Goal: Information Seeking & Learning: Learn about a topic

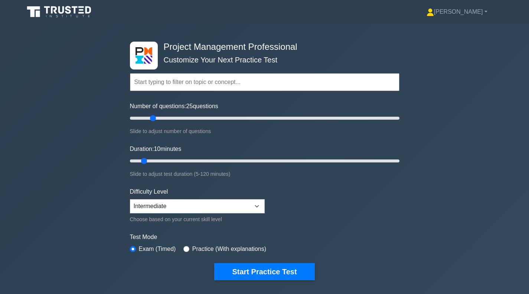
type input "20"
click at [155, 117] on input "Number of questions: 25 questions" at bounding box center [265, 118] width 270 height 9
click at [157, 159] on input "Duration: 10 minutes" at bounding box center [265, 160] width 270 height 9
click at [161, 161] on input "Duration: 15 minutes" at bounding box center [265, 160] width 270 height 9
type input "20"
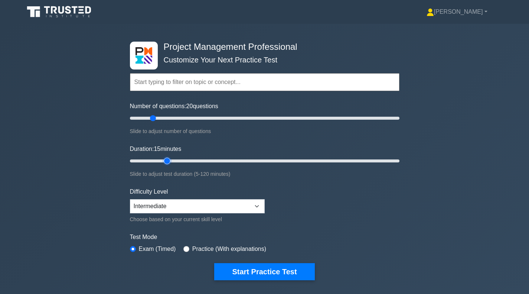
click at [163, 161] on input "Duration: 15 minutes" at bounding box center [265, 160] width 270 height 9
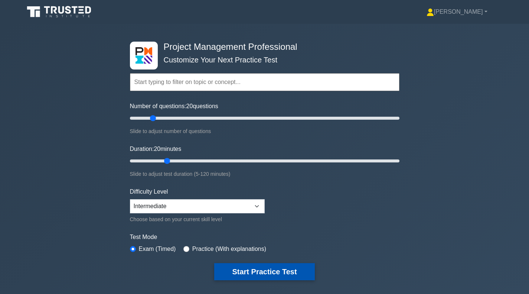
click at [237, 270] on button "Start Practice Test" at bounding box center [264, 271] width 100 height 17
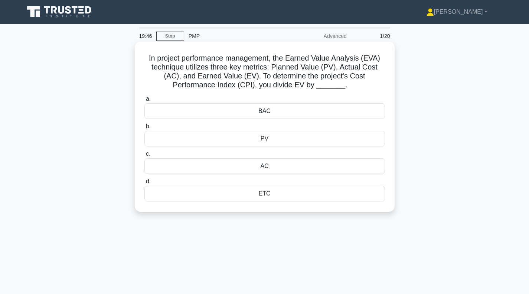
click at [286, 166] on div "AC" at bounding box center [265, 166] width 241 height 16
click at [145, 156] on input "c. AC" at bounding box center [145, 154] width 0 height 5
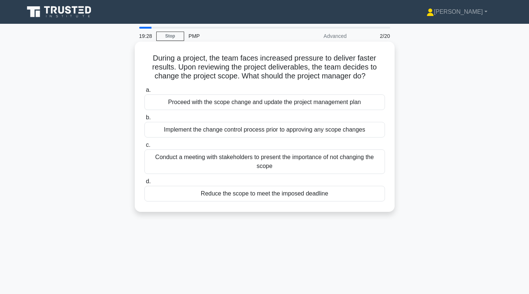
click at [237, 133] on div "Implement the change control process prior to approving any scope changes" at bounding box center [265, 130] width 241 height 16
click at [145, 120] on input "b. Implement the change control process prior to approving any scope changes" at bounding box center [145, 117] width 0 height 5
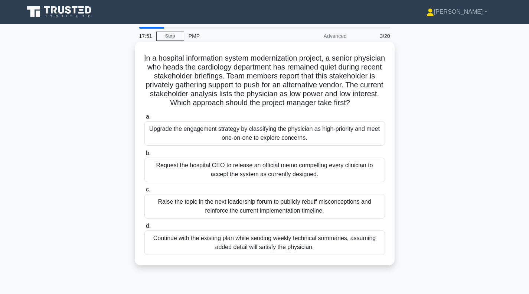
click at [262, 144] on div "Upgrade the engagement strategy by classifying the physician as high-priority a…" at bounding box center [265, 133] width 241 height 25
click at [145, 119] on input "a. Upgrade the engagement strategy by classifying the physician as high-priorit…" at bounding box center [145, 116] width 0 height 5
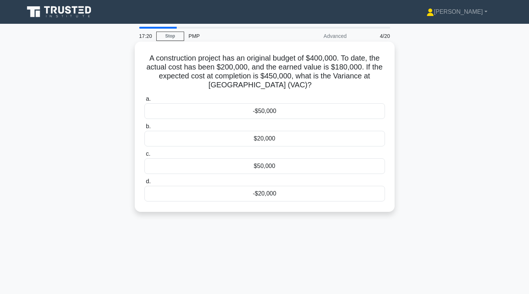
click at [269, 113] on div "-$50,000" at bounding box center [265, 111] width 241 height 16
click at [145, 101] on input "a. -$50,000" at bounding box center [145, 99] width 0 height 5
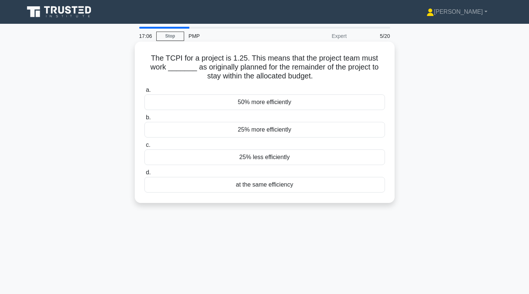
click at [253, 133] on div "25% more efficiently" at bounding box center [265, 130] width 241 height 16
click at [145, 120] on input "b. 25% more efficiently" at bounding box center [145, 117] width 0 height 5
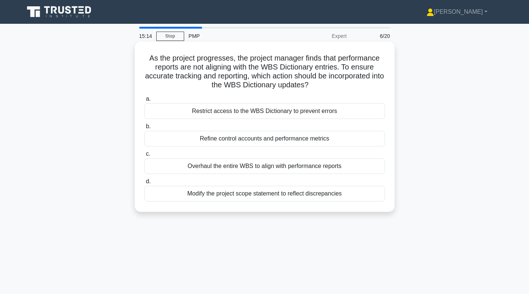
click at [258, 195] on div "Modify the project scope statement to reflect discrepancies" at bounding box center [265, 194] width 241 height 16
click at [145, 184] on input "d. Modify the project scope statement to reflect discrepancies" at bounding box center [145, 181] width 0 height 5
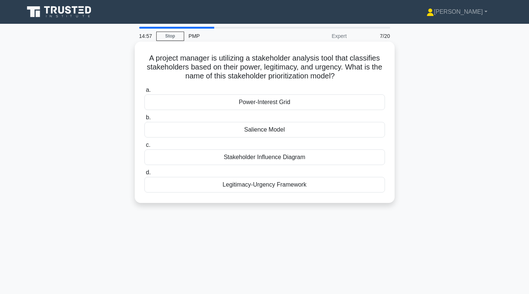
click at [302, 103] on div "Power-Interest Grid" at bounding box center [265, 102] width 241 height 16
click at [145, 93] on input "a. Power-Interest Grid" at bounding box center [145, 90] width 0 height 5
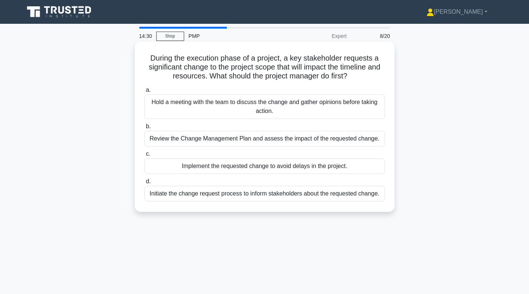
click at [253, 140] on div "Review the Change Management Plan and assess the impact of the requested change." at bounding box center [265, 139] width 241 height 16
click at [145, 129] on input "b. Review the Change Management Plan and assess the impact of the requested cha…" at bounding box center [145, 126] width 0 height 5
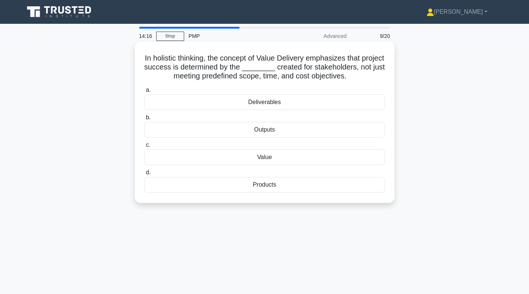
click at [253, 158] on div "Value" at bounding box center [265, 157] width 241 height 16
click at [145, 147] on input "c. Value" at bounding box center [145, 145] width 0 height 5
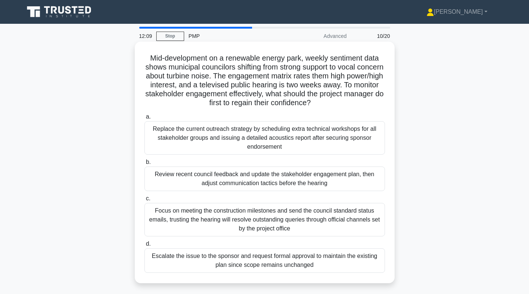
click at [244, 181] on div "Review recent council feedback and update the stakeholder engagement plan, then…" at bounding box center [265, 178] width 241 height 25
click at [145, 165] on input "b. Review recent council feedback and update the stakeholder engagement plan, t…" at bounding box center [145, 162] width 0 height 5
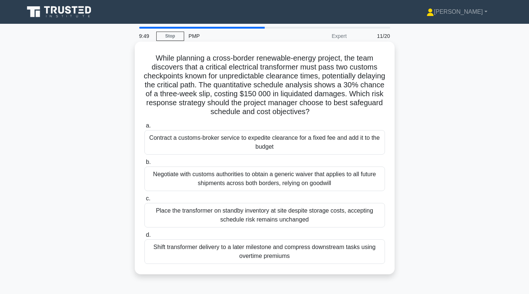
click at [241, 140] on div "Contract a customs-broker service to expedite clearance for a fixed fee and add…" at bounding box center [265, 142] width 241 height 25
click at [145, 128] on input "a. Contract a customs-broker service to expedite clearance for a fixed fee and …" at bounding box center [145, 125] width 0 height 5
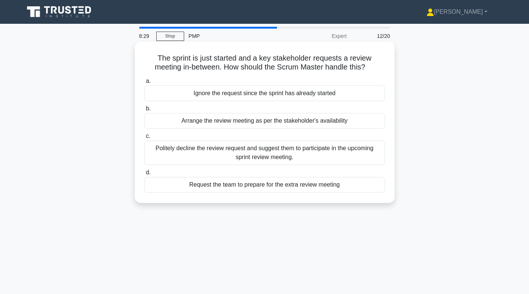
click at [243, 186] on div "Request the team to prepare for the extra review meeting" at bounding box center [265, 185] width 241 height 16
click at [145, 175] on input "d. Request the team to prepare for the extra review meeting" at bounding box center [145, 172] width 0 height 5
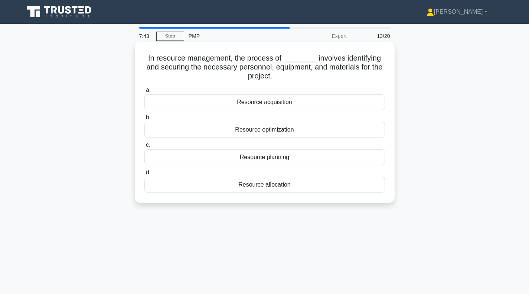
click at [259, 103] on div "Resource acquisition" at bounding box center [265, 102] width 241 height 16
click at [145, 93] on input "a. Resource acquisition" at bounding box center [145, 90] width 0 height 5
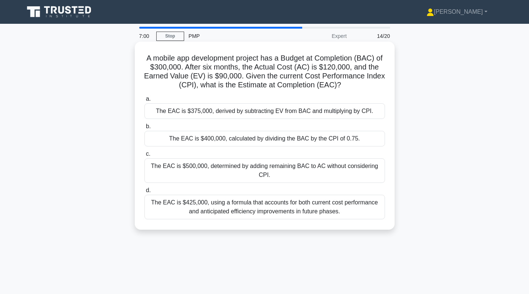
click at [274, 140] on div "The EAC is $400,000, calculated by dividing the BAC by the CPI of 0.75." at bounding box center [265, 139] width 241 height 16
click at [145, 129] on input "b. The EAC is $400,000, calculated by dividing the BAC by the CPI of 0.75." at bounding box center [145, 126] width 0 height 5
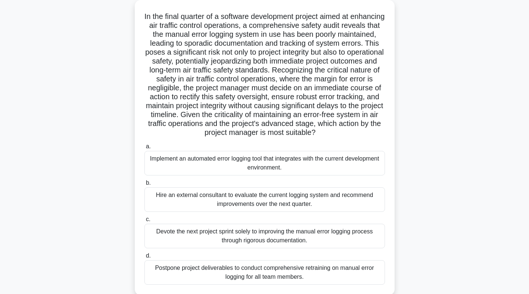
scroll to position [37, 0]
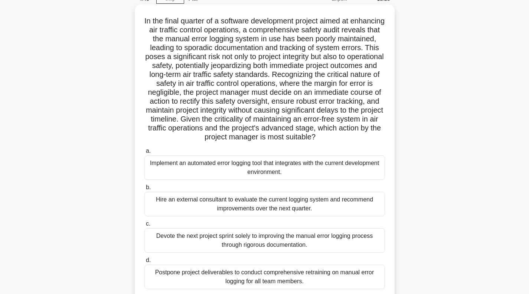
click at [234, 177] on div "Implement an automated error logging tool that integrates with the current deve…" at bounding box center [265, 167] width 241 height 25
click at [145, 153] on input "a. Implement an automated error logging tool that integrates with the current d…" at bounding box center [145, 151] width 0 height 5
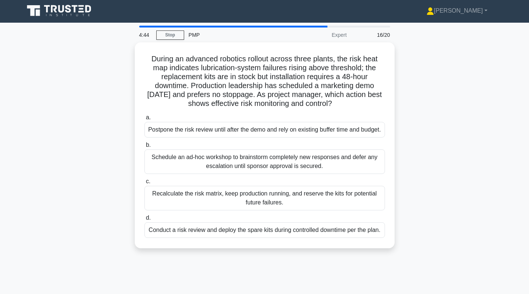
scroll to position [0, 0]
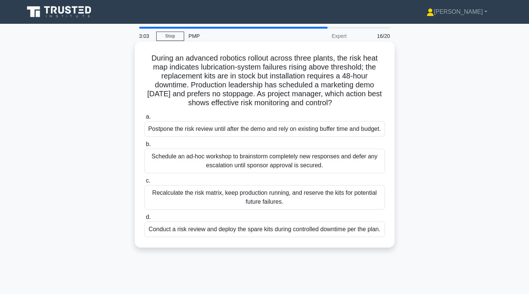
click at [265, 237] on div "Conduct a risk review and deploy the spare kits during controlled downtime per …" at bounding box center [265, 229] width 241 height 16
click at [145, 220] on input "d. Conduct a risk review and deploy the spare kits during controlled downtime p…" at bounding box center [145, 217] width 0 height 5
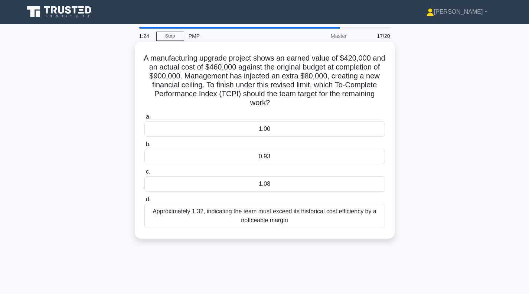
click at [254, 186] on div "1.08" at bounding box center [265, 184] width 241 height 16
click at [145, 174] on input "c. 1.08" at bounding box center [145, 171] width 0 height 5
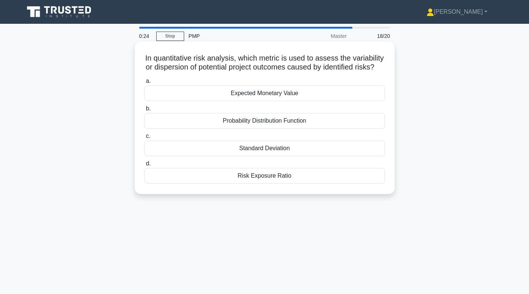
click at [266, 129] on div "Probability Distribution Function" at bounding box center [265, 121] width 241 height 16
click at [145, 111] on input "b. Probability Distribution Function" at bounding box center [145, 108] width 0 height 5
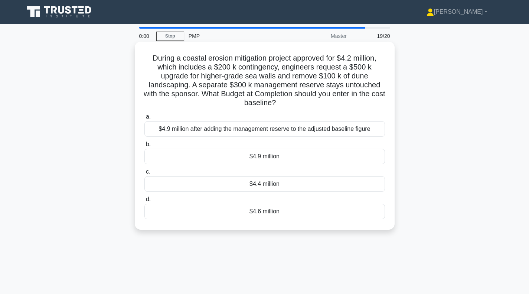
click at [270, 187] on div "$4.4 million" at bounding box center [265, 184] width 241 height 16
click at [145, 174] on input "c. $4.4 million" at bounding box center [145, 171] width 0 height 5
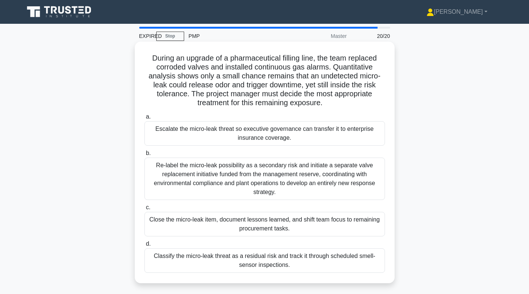
click at [243, 138] on div "Escalate the micro-leak threat so executive governance can transfer it to enter…" at bounding box center [265, 133] width 241 height 25
click at [145, 119] on input "a. Escalate the micro-leak threat so executive governance can transfer it to en…" at bounding box center [145, 116] width 0 height 5
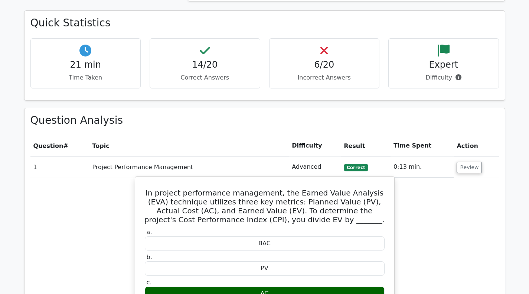
scroll to position [483, 0]
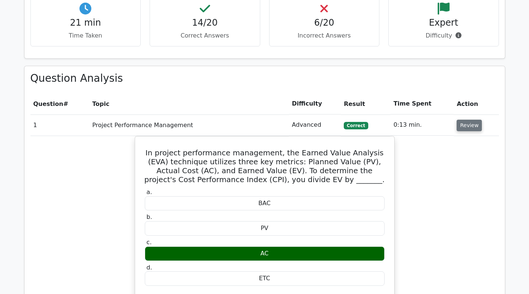
click at [473, 123] on button "Review" at bounding box center [469, 126] width 25 height 12
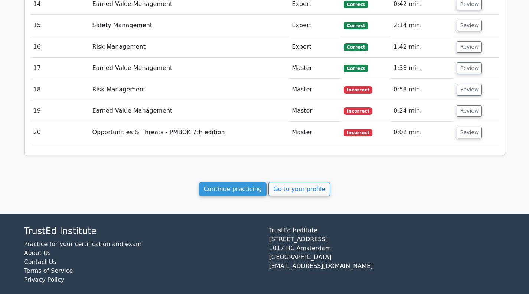
scroll to position [892, 0]
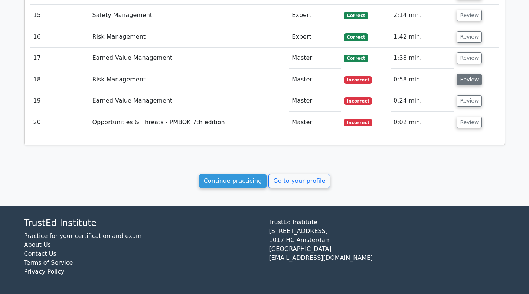
click at [469, 82] on button "Review" at bounding box center [469, 80] width 25 height 12
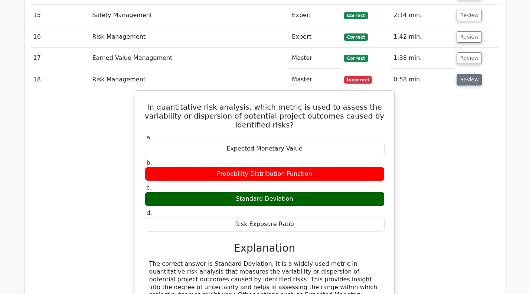
click at [467, 80] on button "Review" at bounding box center [469, 80] width 25 height 12
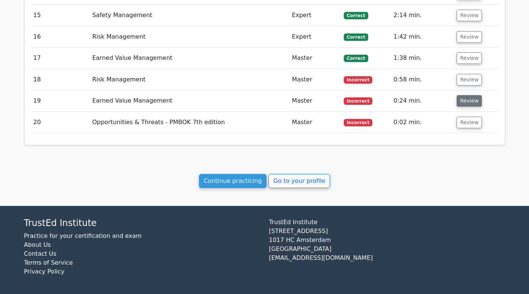
click at [466, 98] on button "Review" at bounding box center [469, 101] width 25 height 12
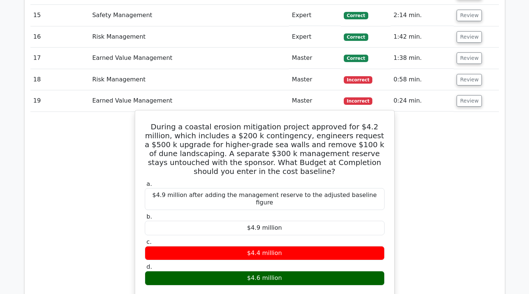
scroll to position [929, 0]
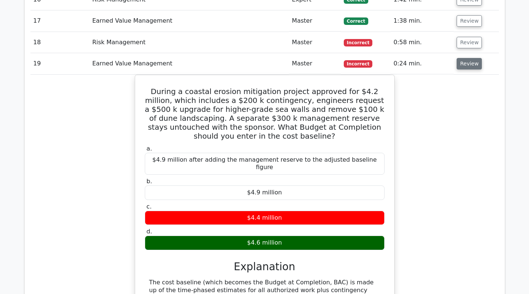
click at [474, 63] on button "Review" at bounding box center [469, 64] width 25 height 12
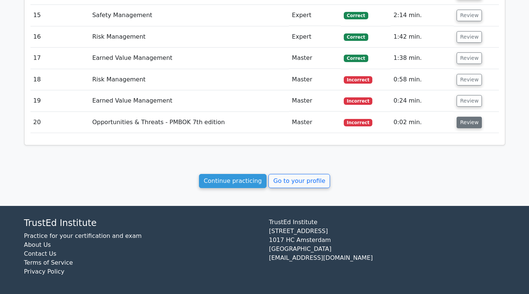
click at [468, 123] on button "Review" at bounding box center [469, 123] width 25 height 12
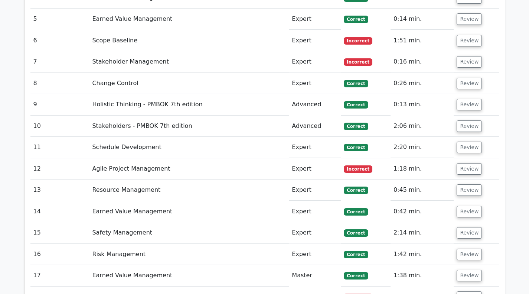
scroll to position [632, 0]
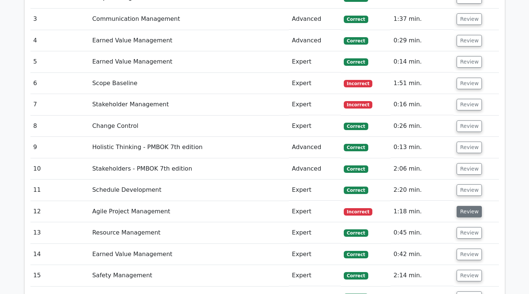
click at [463, 212] on button "Review" at bounding box center [469, 212] width 25 height 12
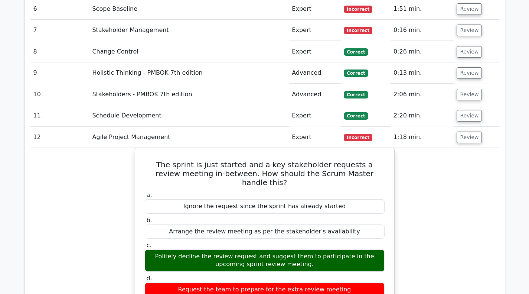
scroll to position [706, 0]
click at [470, 138] on button "Review" at bounding box center [469, 138] width 25 height 12
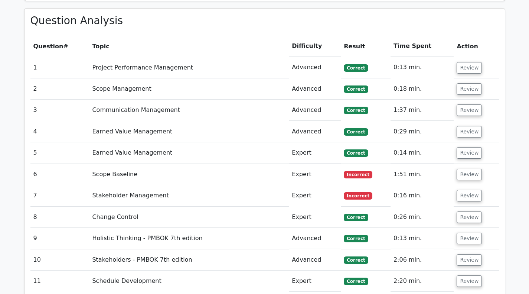
scroll to position [520, 0]
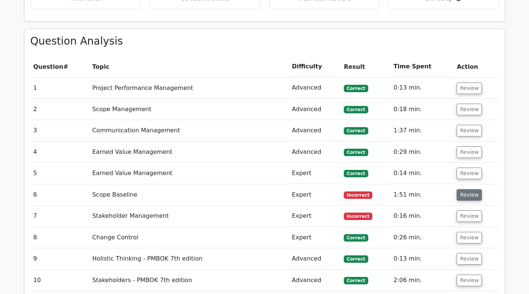
click at [470, 194] on button "Review" at bounding box center [469, 195] width 25 height 12
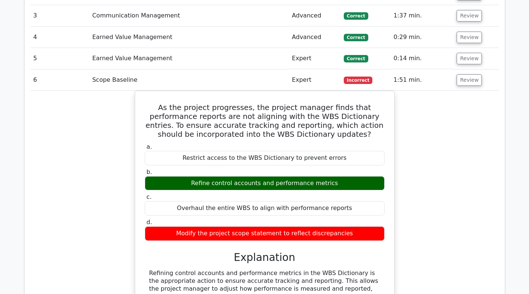
scroll to position [632, 0]
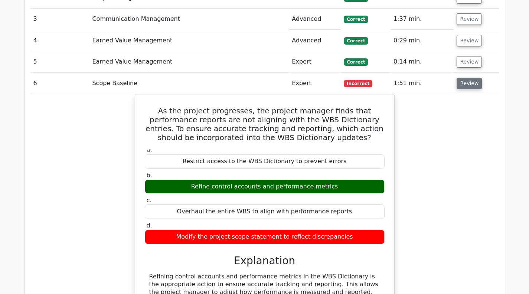
click at [465, 84] on button "Review" at bounding box center [469, 84] width 25 height 12
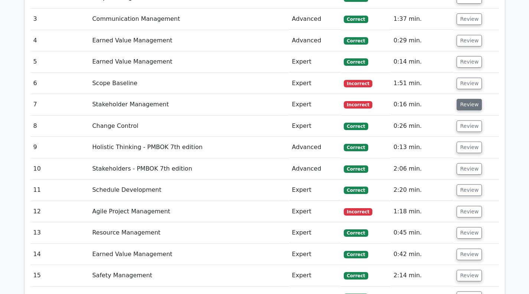
click at [462, 107] on button "Review" at bounding box center [469, 105] width 25 height 12
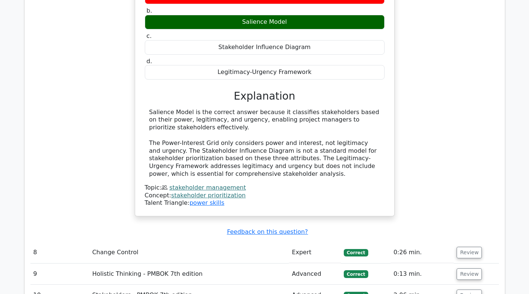
scroll to position [854, 0]
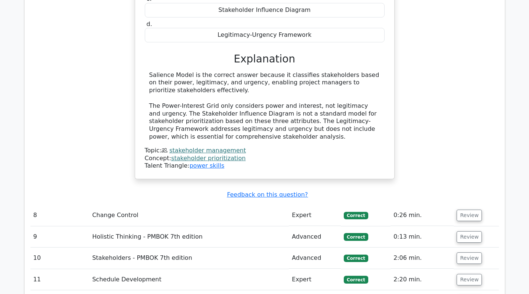
click at [442, 91] on div "A project manager is utilizing a stakeholder analysis tool that classifies stak…" at bounding box center [264, 41] width 469 height 296
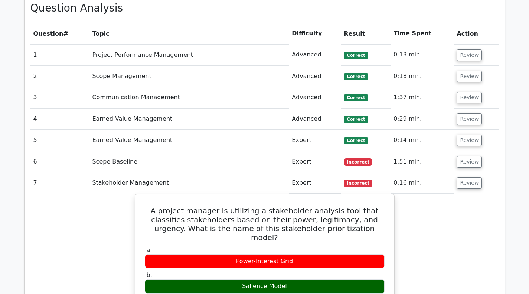
scroll to position [520, 0]
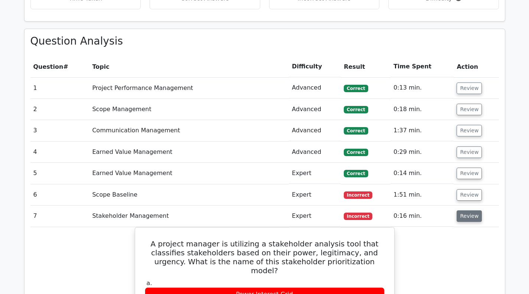
click at [465, 218] on button "Review" at bounding box center [469, 216] width 25 height 12
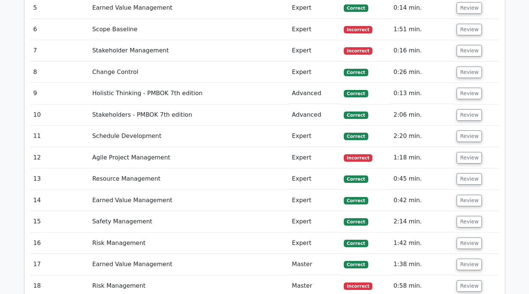
scroll to position [669, 0]
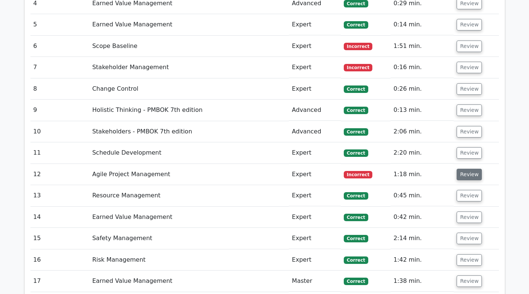
click at [465, 173] on button "Review" at bounding box center [469, 175] width 25 height 12
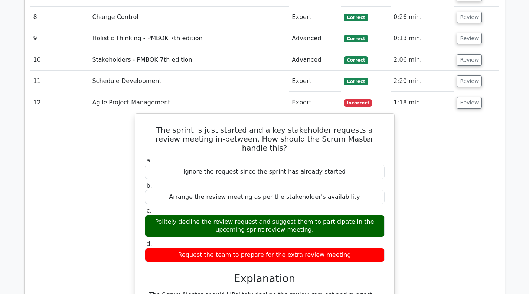
scroll to position [780, 0]
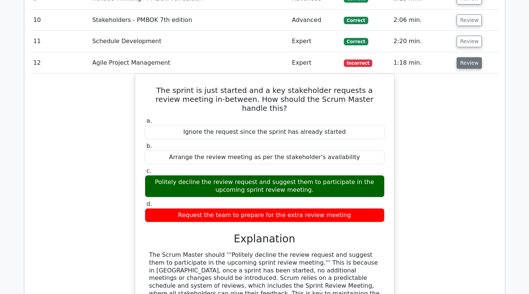
click at [460, 67] on button "Review" at bounding box center [469, 63] width 25 height 12
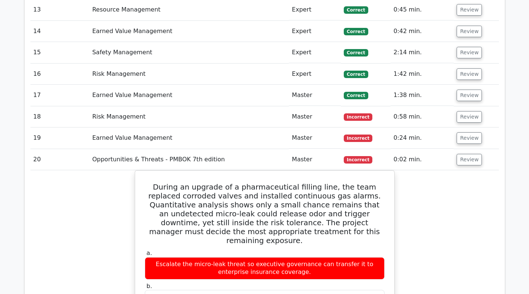
scroll to position [817, 0]
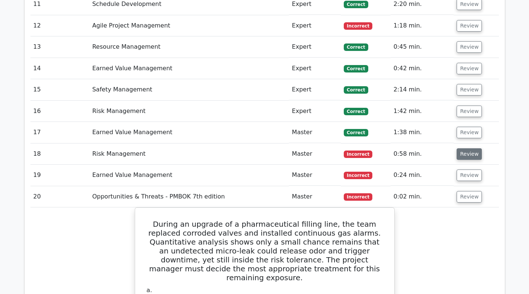
click at [470, 158] on button "Review" at bounding box center [469, 154] width 25 height 12
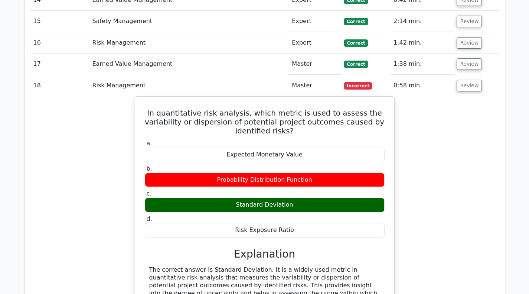
scroll to position [854, 0]
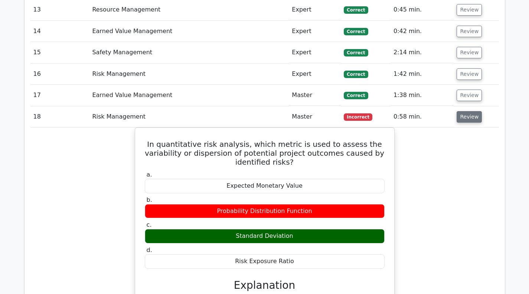
click at [465, 117] on button "Review" at bounding box center [469, 117] width 25 height 12
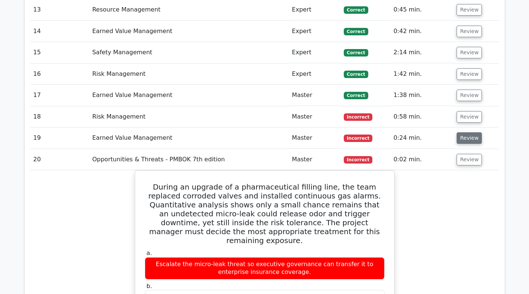
click at [462, 144] on button "Review" at bounding box center [469, 138] width 25 height 12
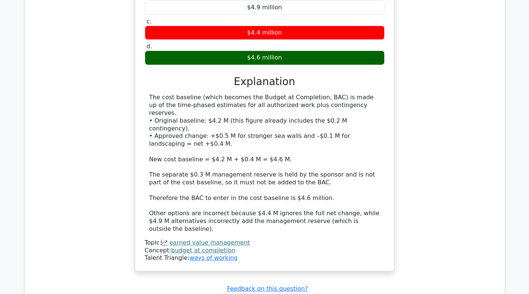
scroll to position [1115, 0]
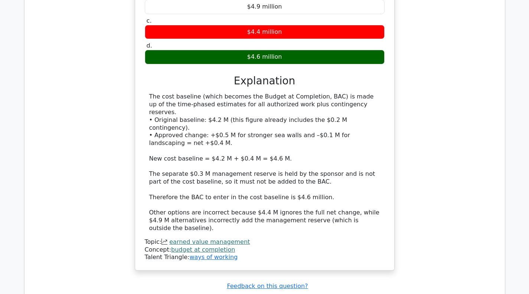
click at [419, 132] on div "During a coastal erosion mitigation project approved for $4.2 million, which in…" at bounding box center [264, 84] width 469 height 391
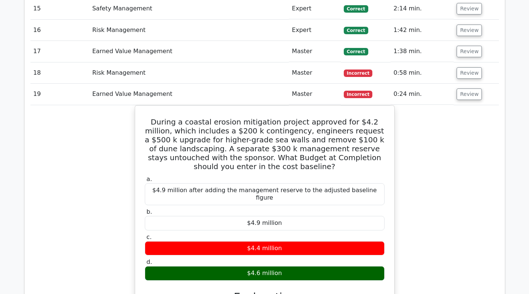
scroll to position [892, 0]
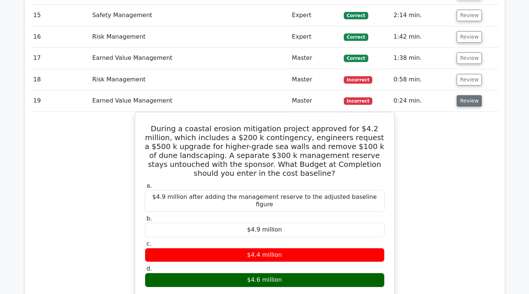
click at [461, 105] on button "Review" at bounding box center [469, 101] width 25 height 12
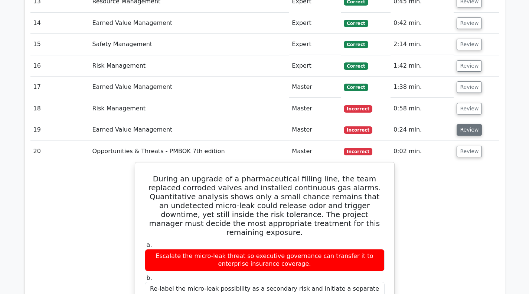
scroll to position [854, 0]
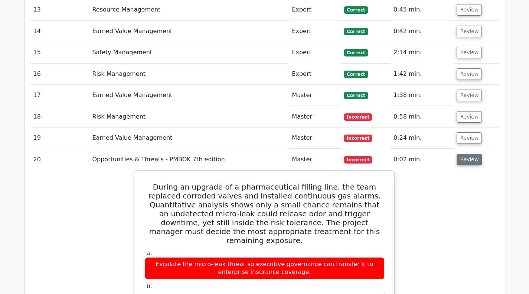
click at [464, 158] on button "Review" at bounding box center [469, 160] width 25 height 12
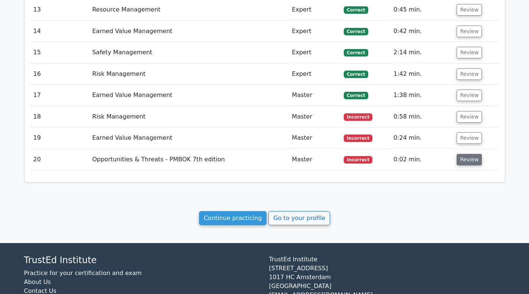
click at [464, 158] on button "Review" at bounding box center [469, 160] width 25 height 12
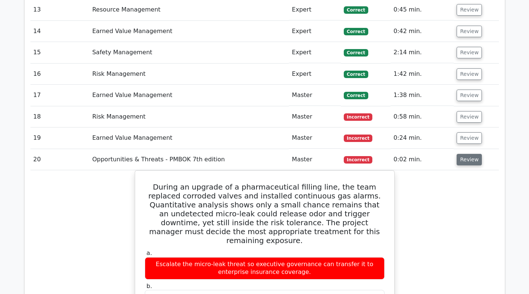
click at [463, 160] on button "Review" at bounding box center [469, 160] width 25 height 12
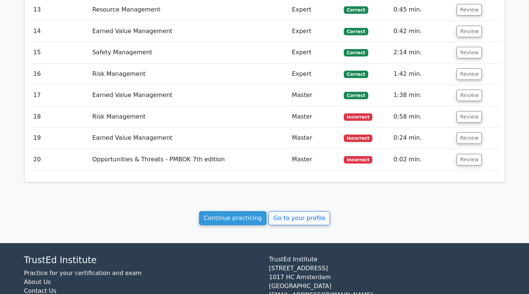
scroll to position [892, 0]
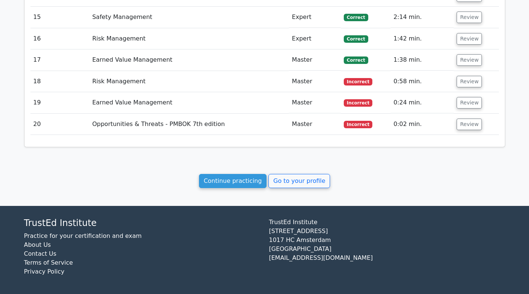
drag, startPoint x: 215, startPoint y: 184, endPoint x: 271, endPoint y: 156, distance: 62.1
click at [215, 184] on link "Continue practicing" at bounding box center [233, 181] width 68 height 14
